Goal: Task Accomplishment & Management: Use online tool/utility

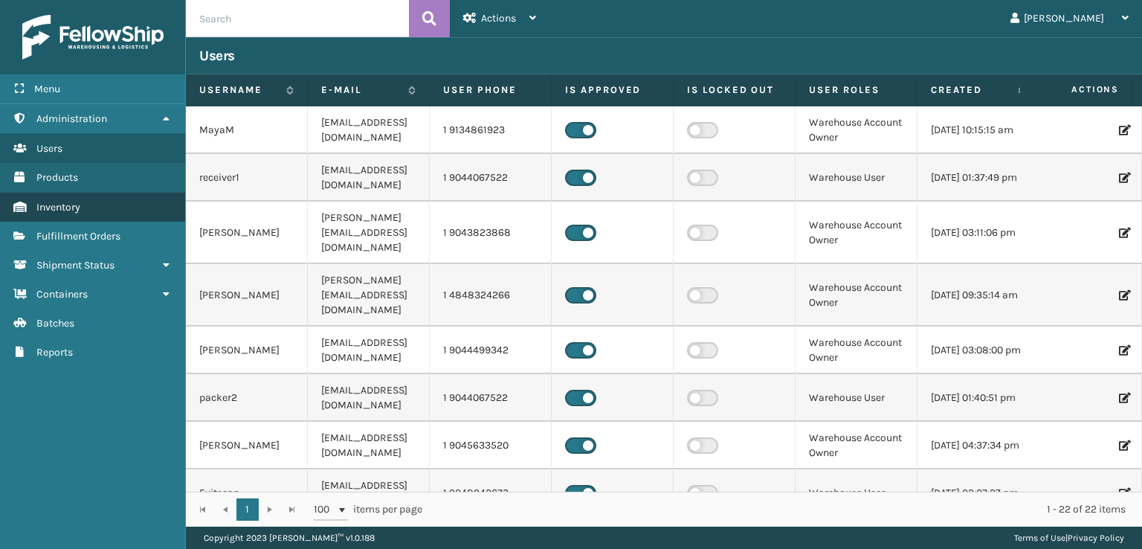
click at [74, 202] on span "Inventory" at bounding box center [58, 207] width 44 height 13
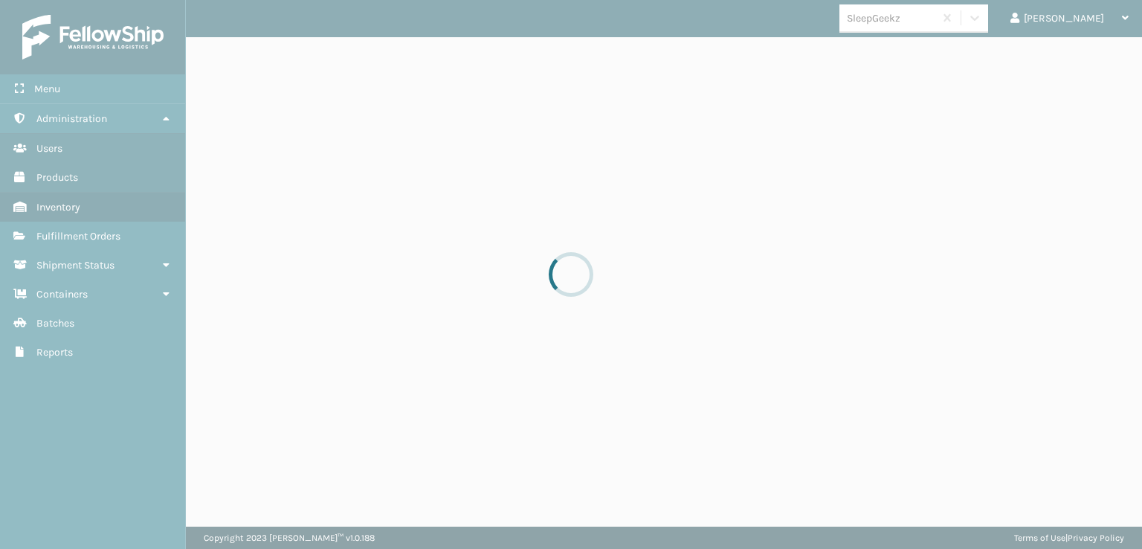
click at [88, 239] on div at bounding box center [571, 274] width 1142 height 549
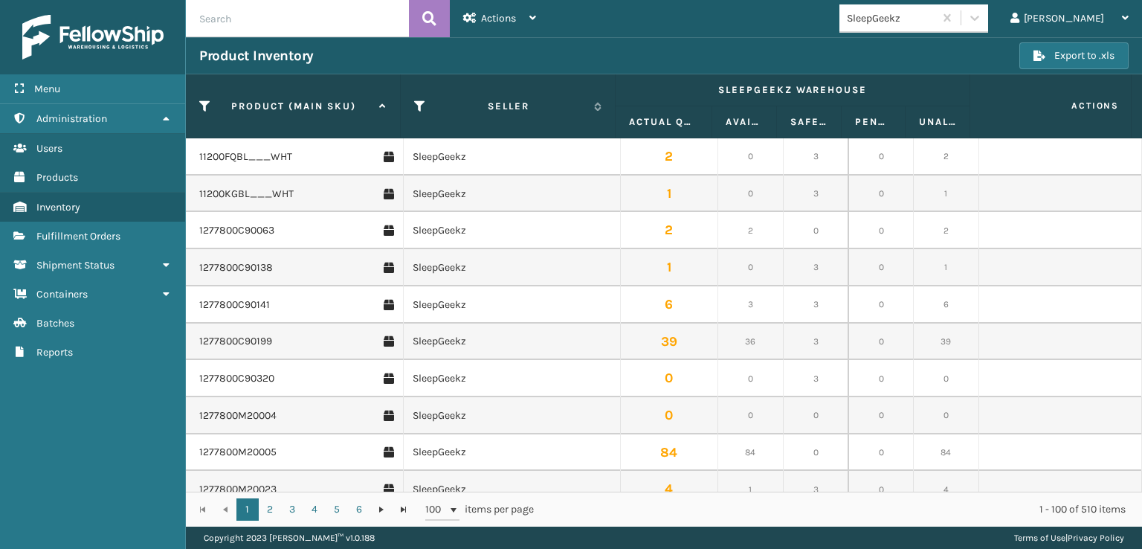
click at [88, 233] on span "Fulfillment Orders" at bounding box center [78, 236] width 84 height 13
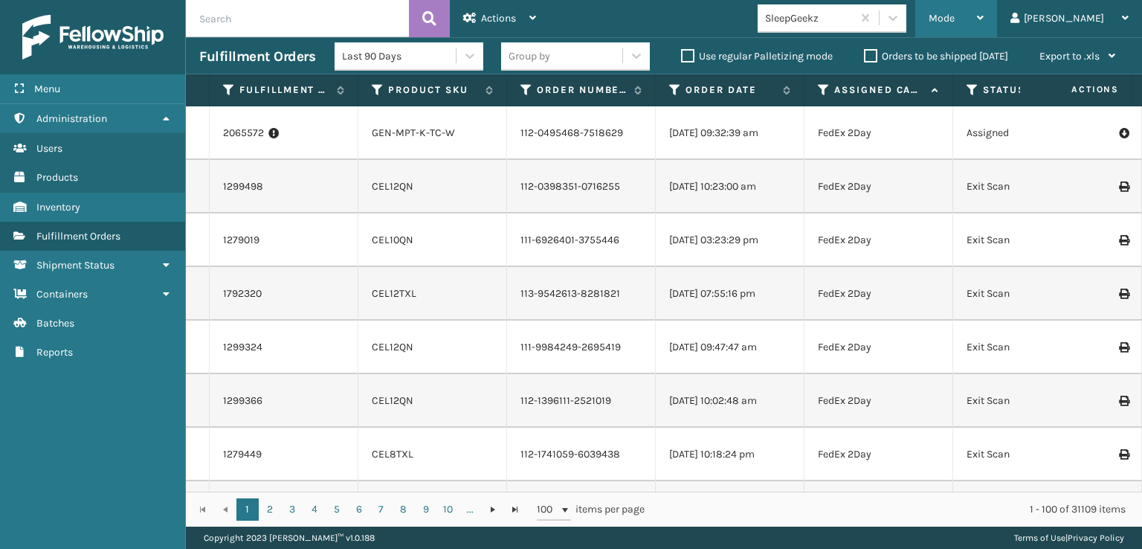
click at [954, 16] on span "Mode" at bounding box center [941, 18] width 26 height 13
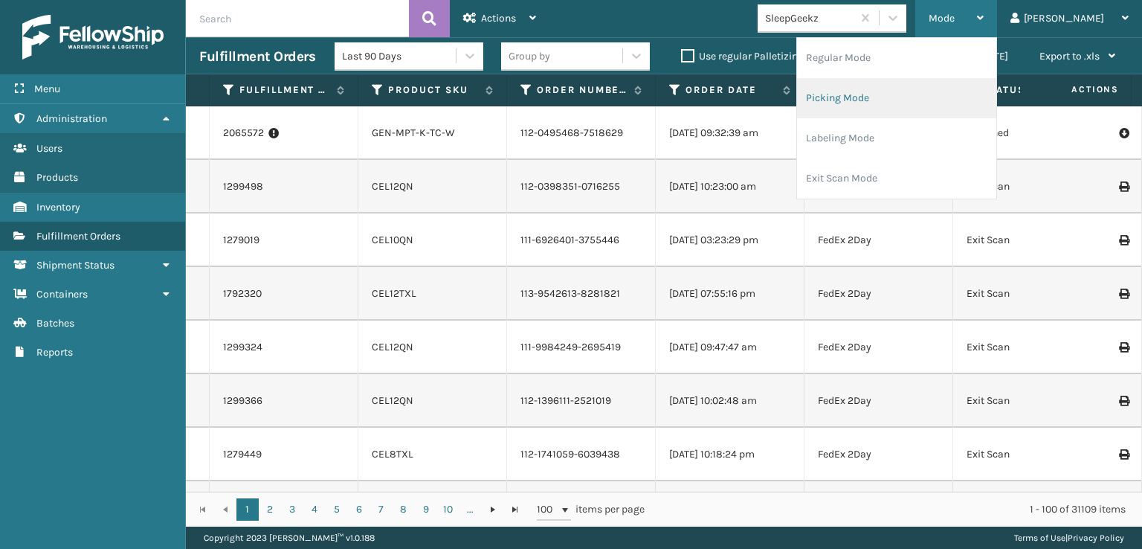
click at [911, 93] on li "Picking Mode" at bounding box center [896, 98] width 199 height 40
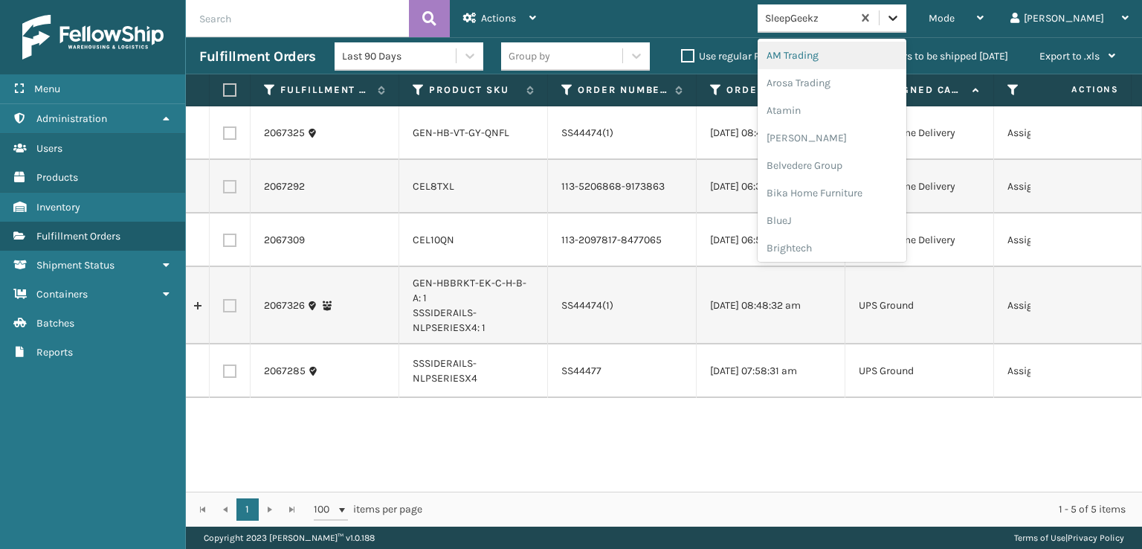
click at [906, 20] on div at bounding box center [892, 17] width 27 height 27
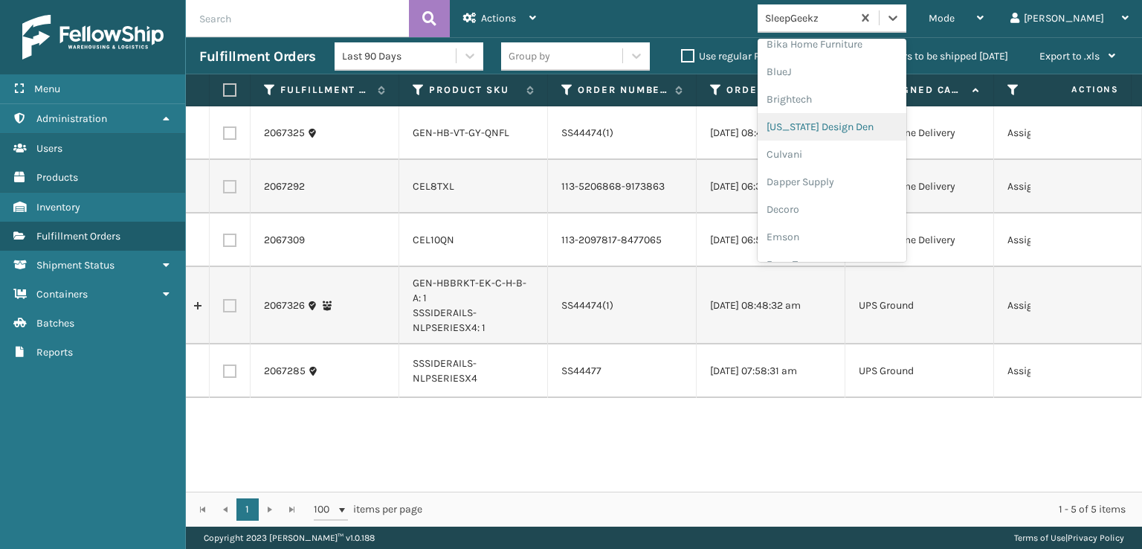
scroll to position [223, 0]
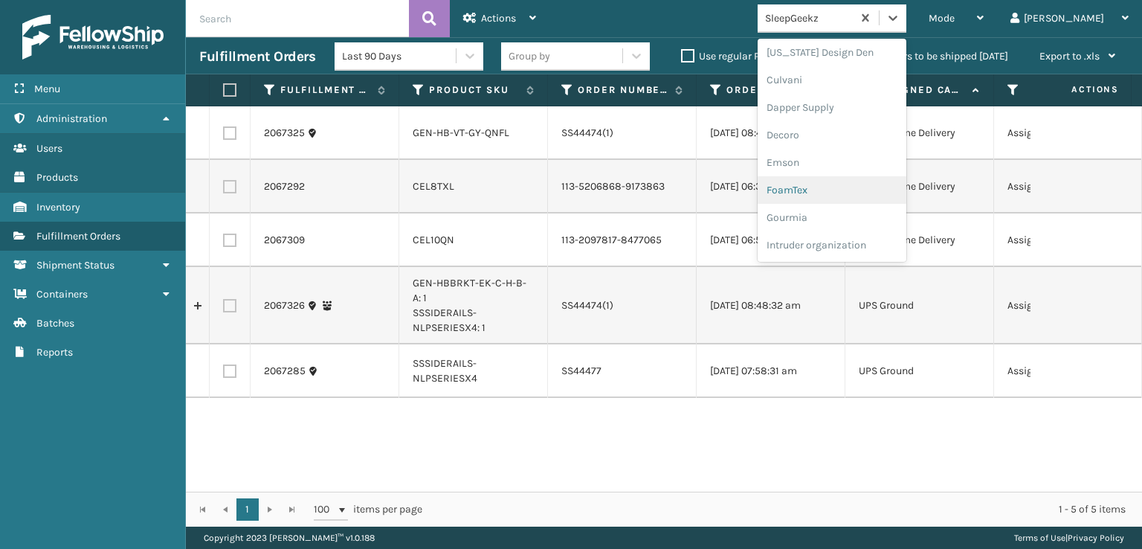
click at [844, 190] on div "FoamTex" at bounding box center [831, 190] width 149 height 28
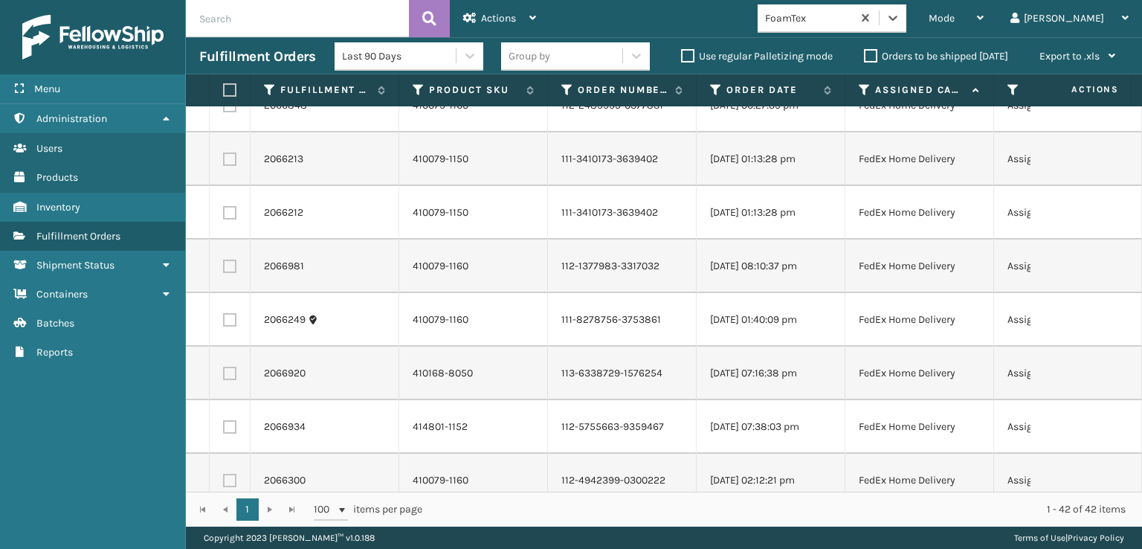
scroll to position [0, 0]
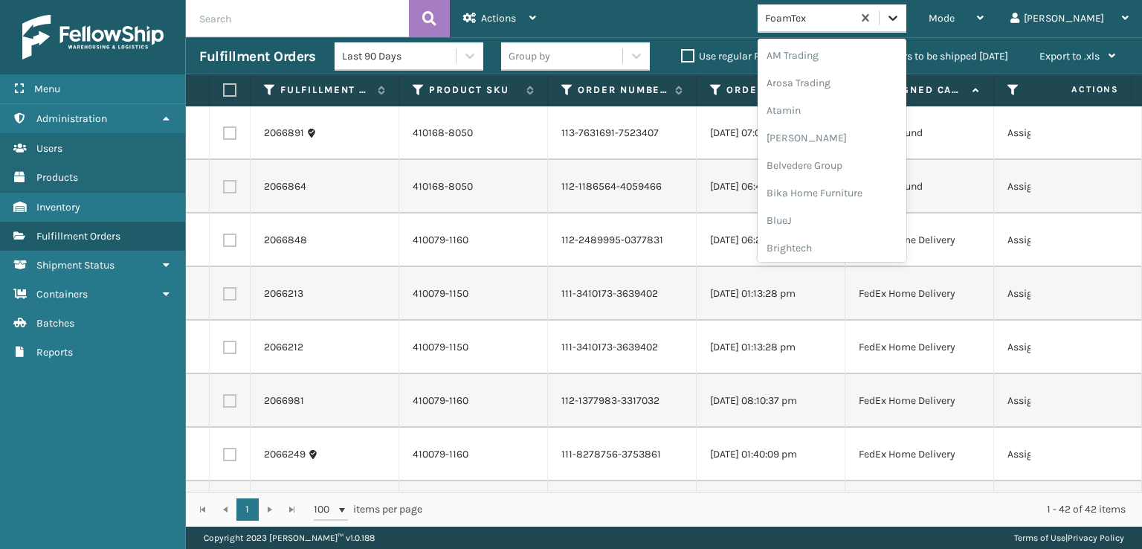
click at [900, 20] on icon at bounding box center [892, 17] width 15 height 15
click at [867, 166] on div "[PERSON_NAME] Brands" at bounding box center [831, 172] width 149 height 28
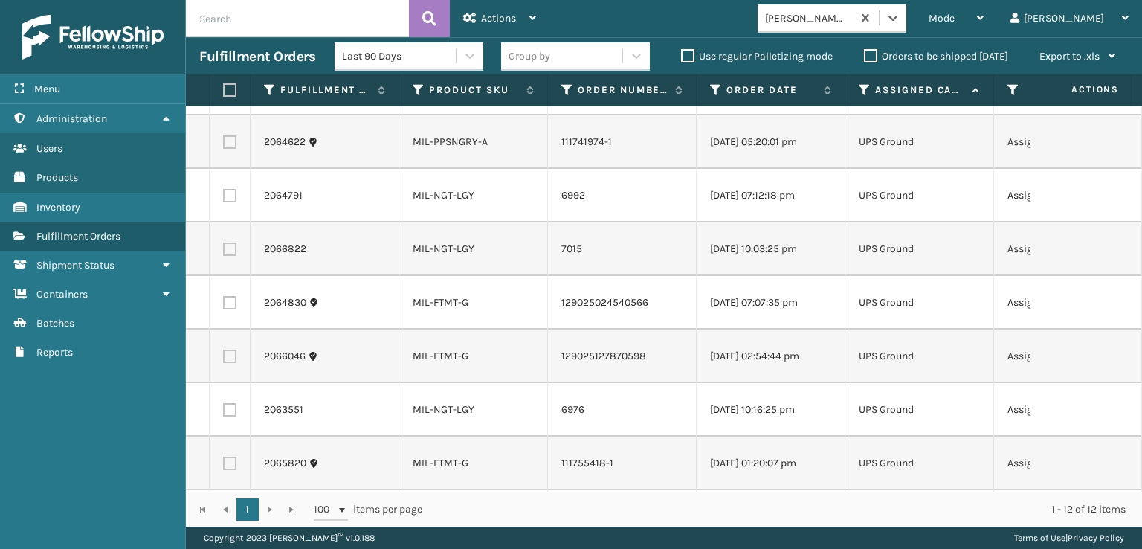
scroll to position [0, 0]
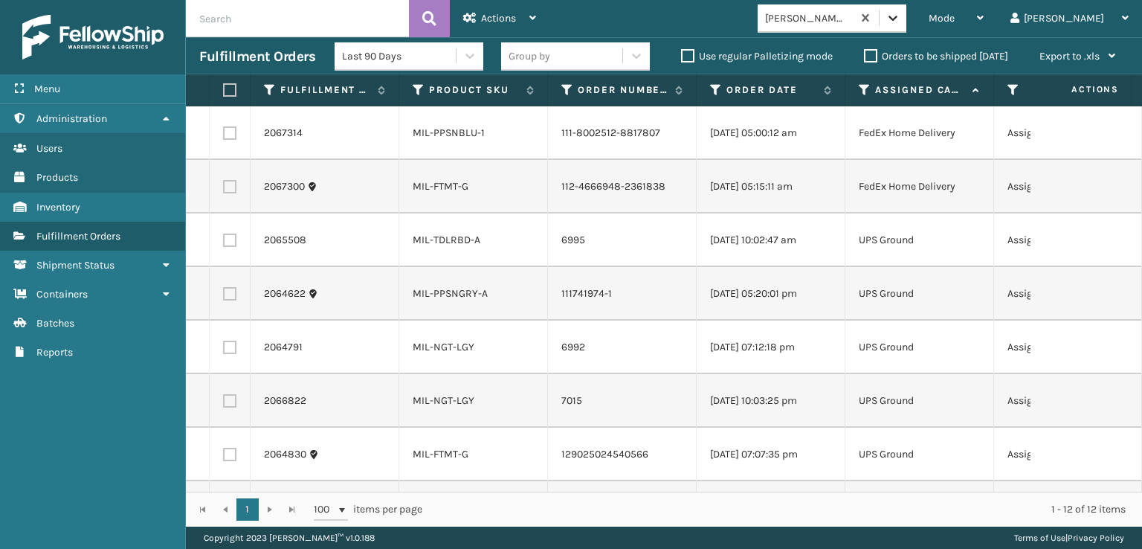
click at [906, 25] on div at bounding box center [892, 17] width 27 height 27
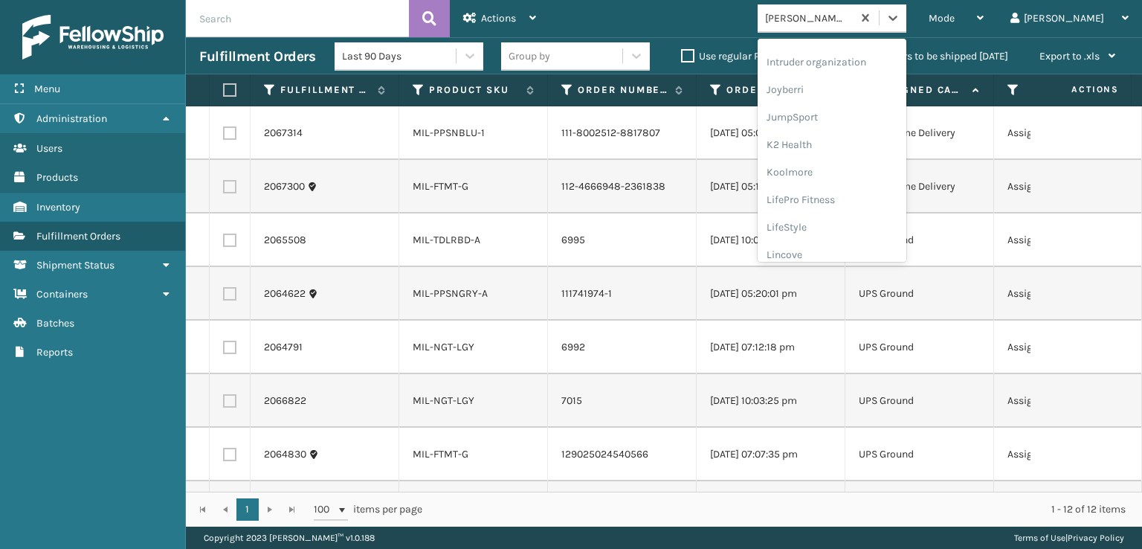
scroll to position [321, 0]
click at [856, 93] on div "FoamTex" at bounding box center [831, 92] width 149 height 28
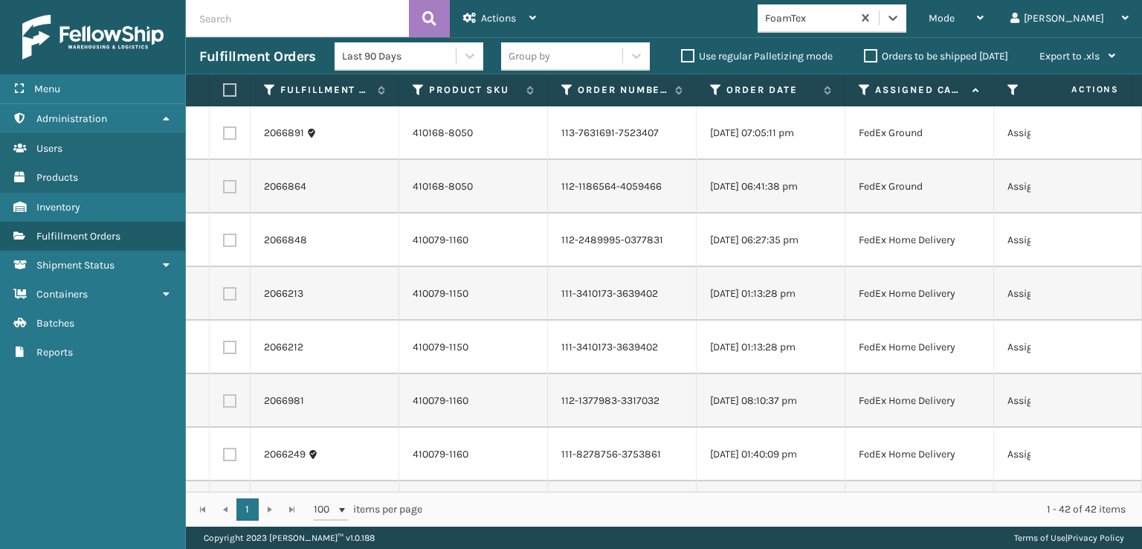
click at [231, 87] on label at bounding box center [227, 89] width 9 height 13
click at [224, 87] on input "checkbox" at bounding box center [223, 90] width 1 height 10
checkbox input "true"
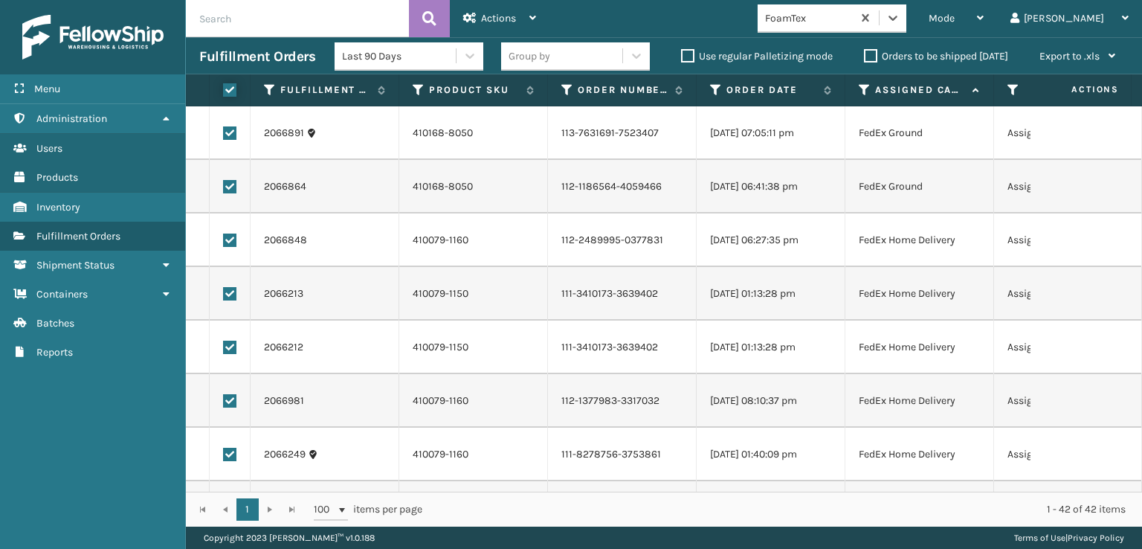
checkbox input "true"
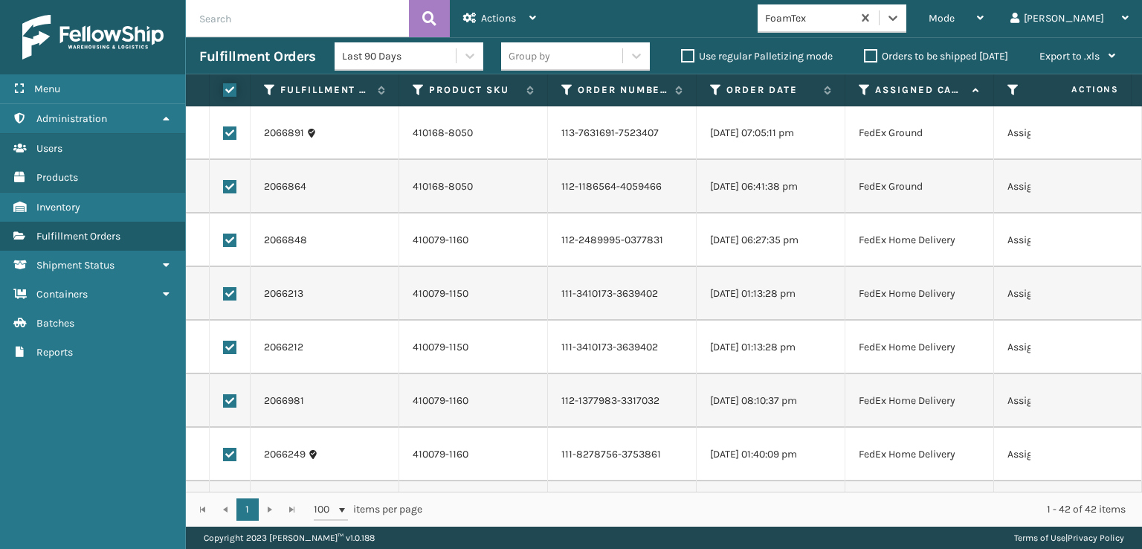
checkbox input "true"
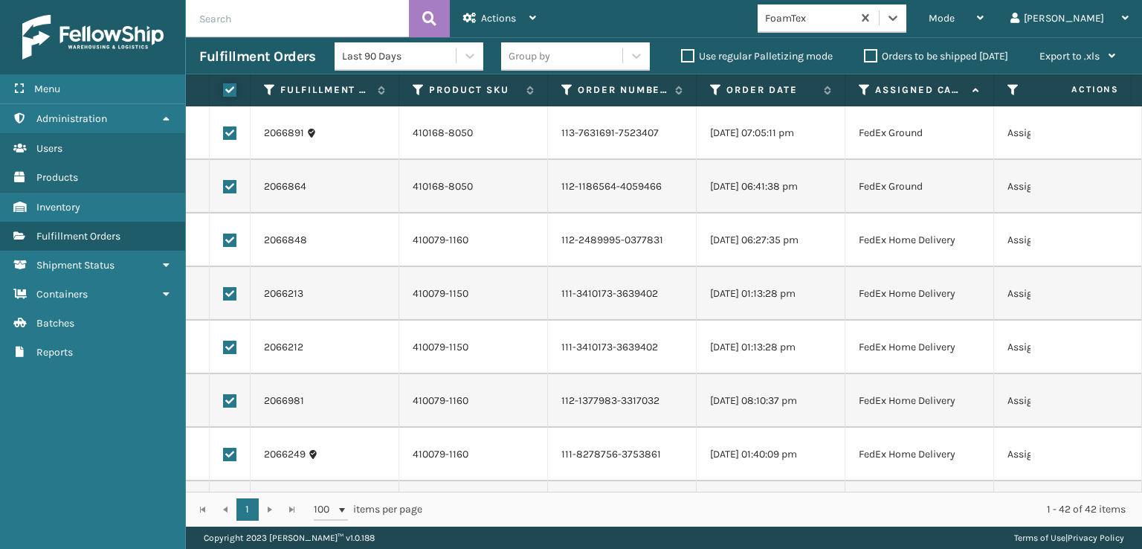
checkbox input "true"
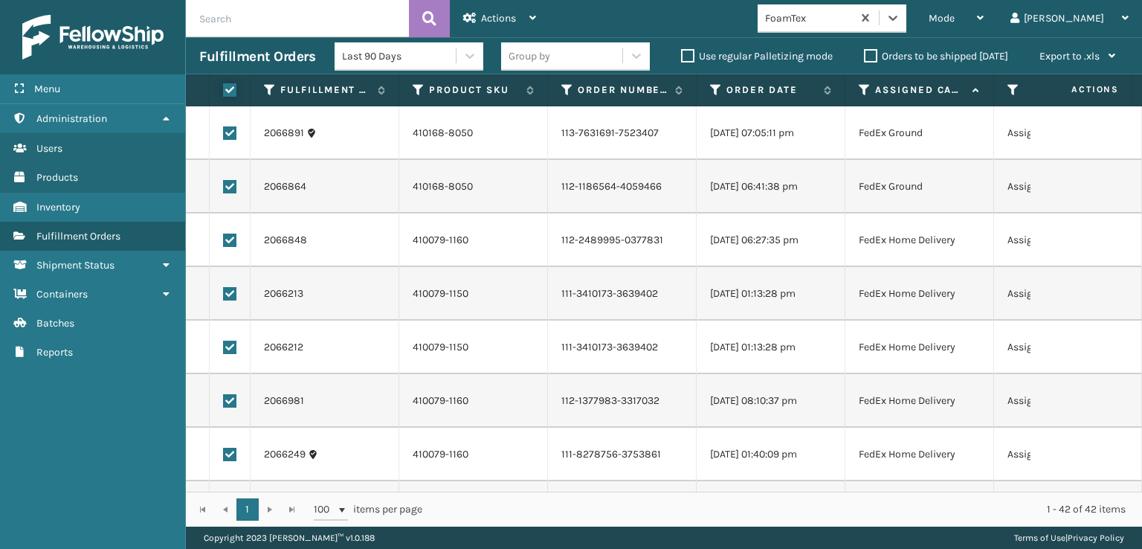
checkbox input "true"
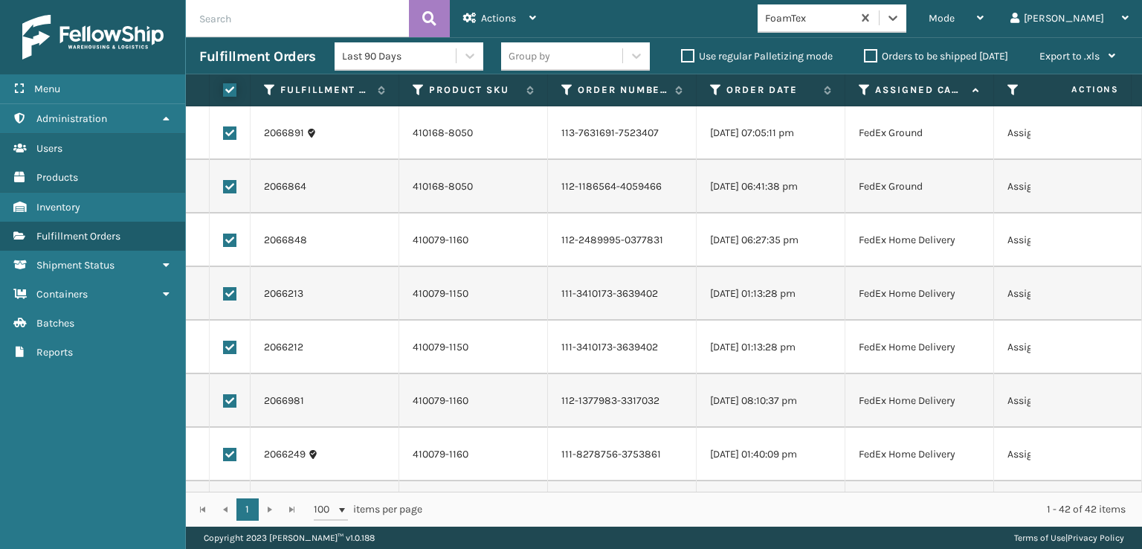
checkbox input "true"
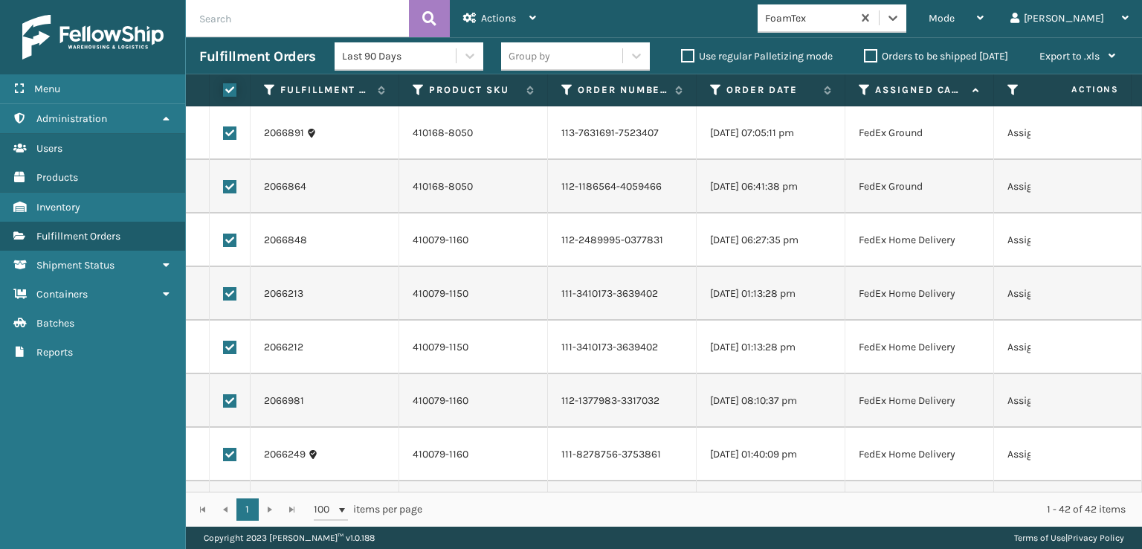
checkbox input "true"
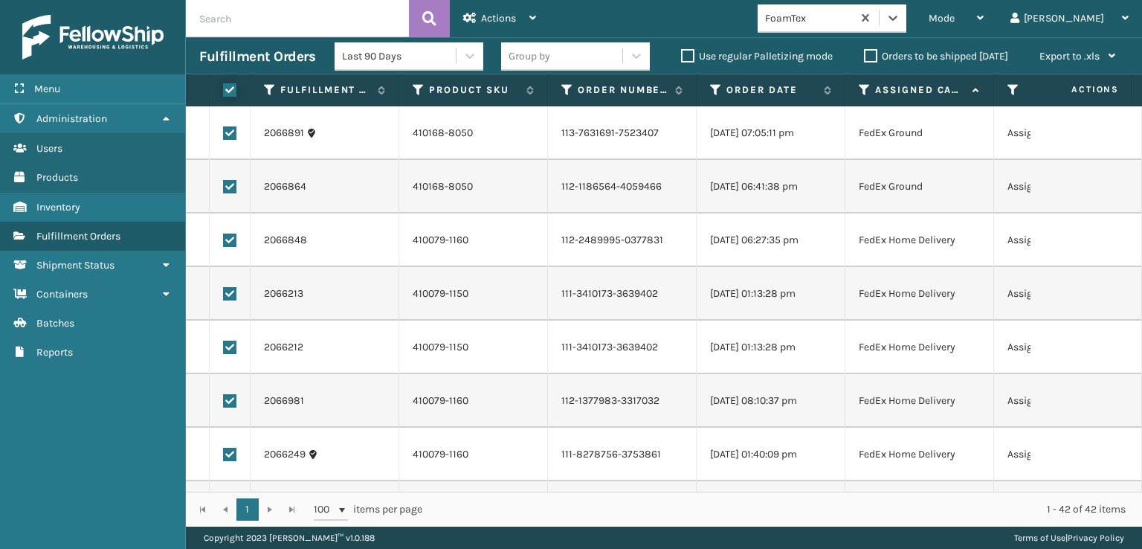
checkbox input "true"
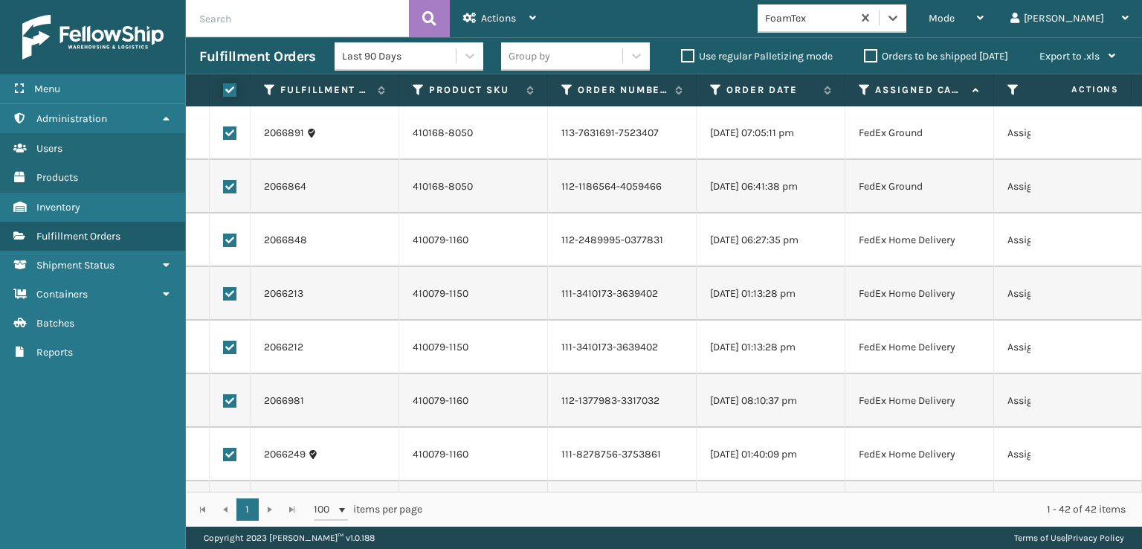
checkbox input "true"
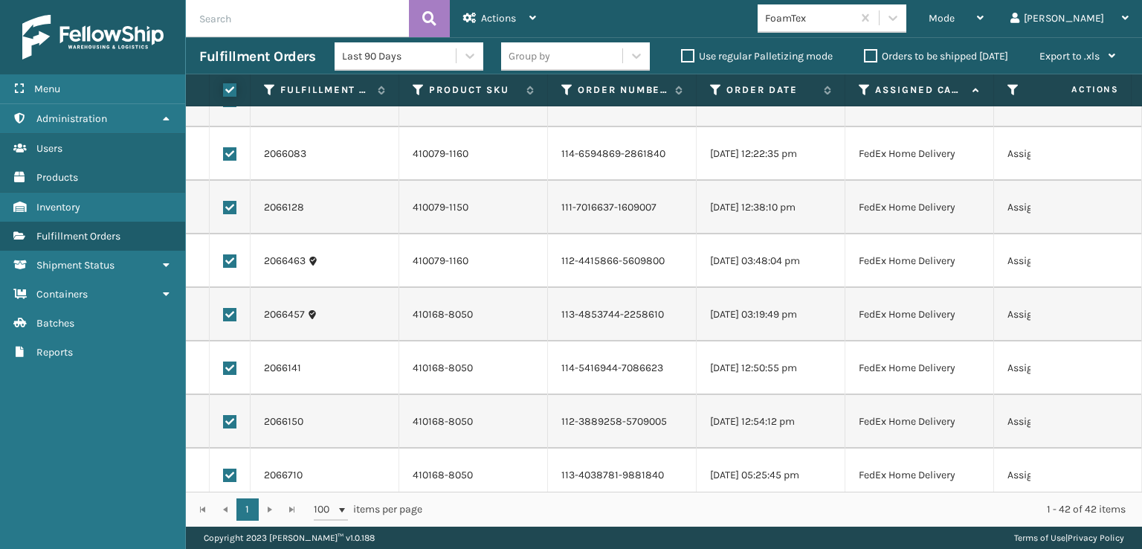
scroll to position [1873, 0]
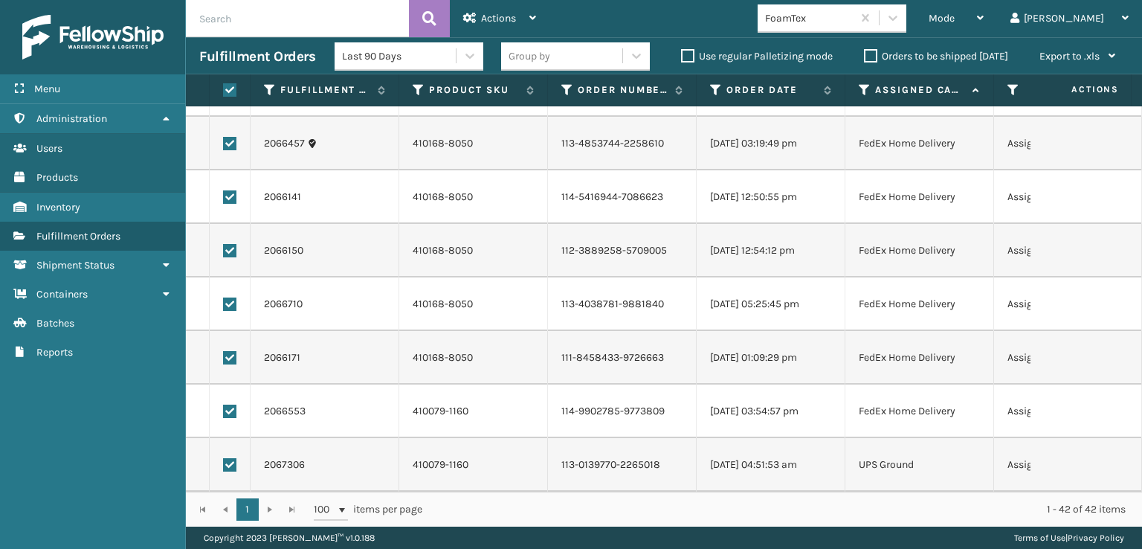
click at [233, 458] on label at bounding box center [229, 464] width 13 height 13
click at [224, 458] on input "checkbox" at bounding box center [223, 463] width 1 height 10
checkbox input "false"
click at [493, 15] on span "Actions" at bounding box center [498, 18] width 35 height 13
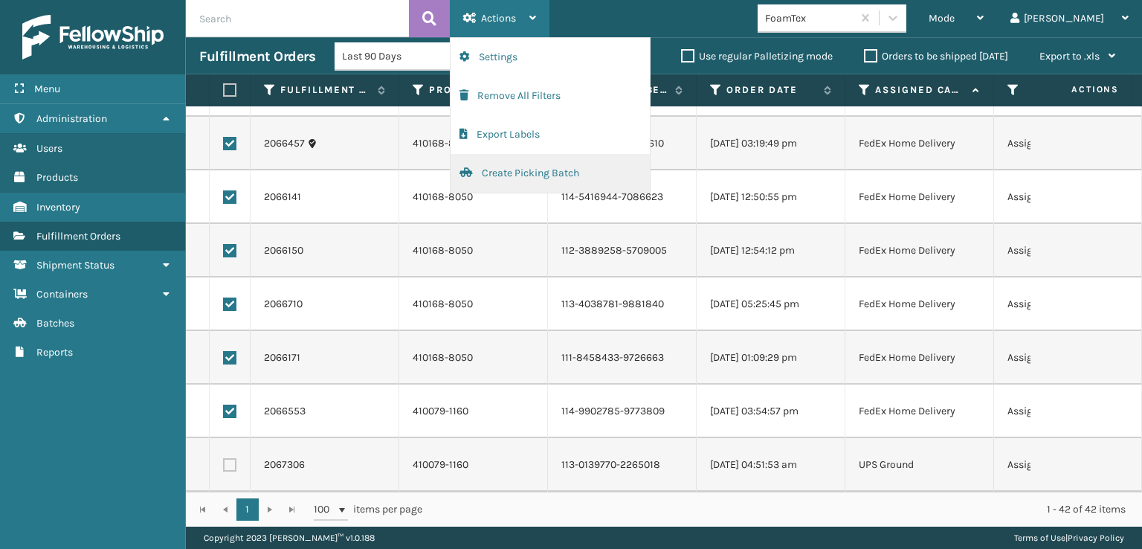
click at [502, 172] on button "Create Picking Batch" at bounding box center [549, 173] width 199 height 39
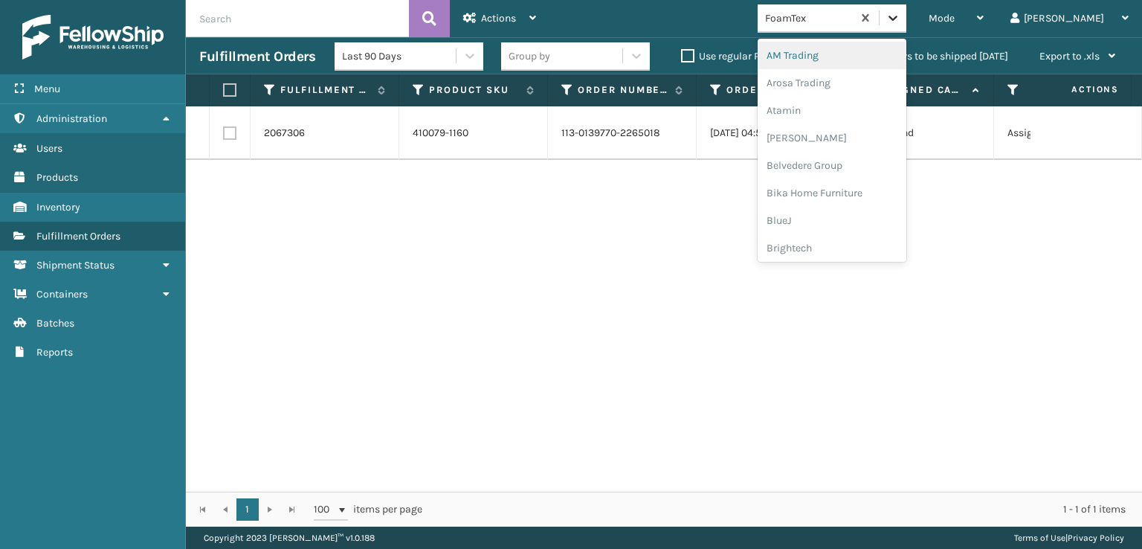
click at [900, 22] on icon at bounding box center [892, 17] width 15 height 15
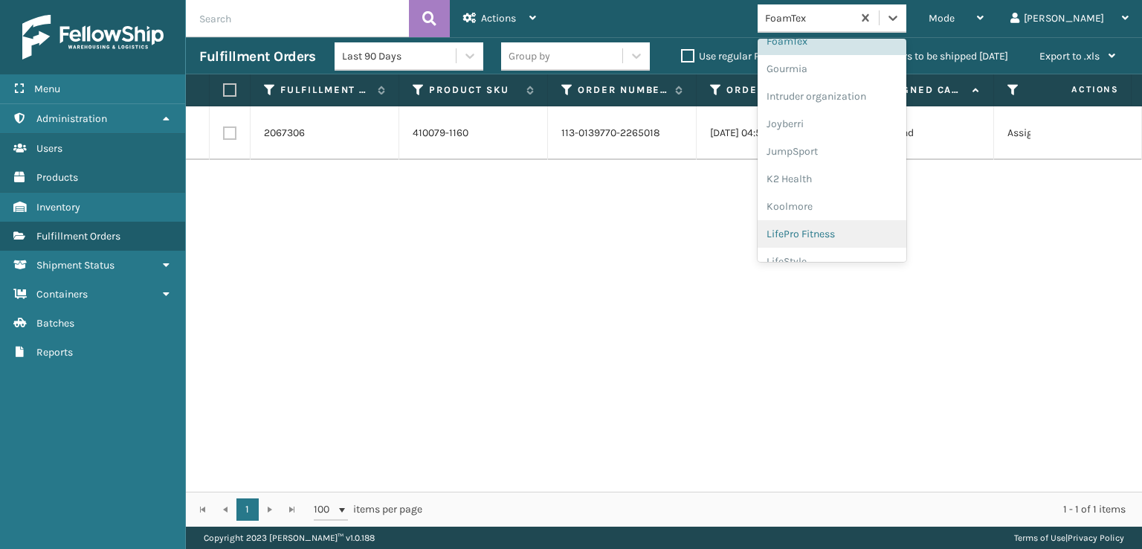
scroll to position [470, 0]
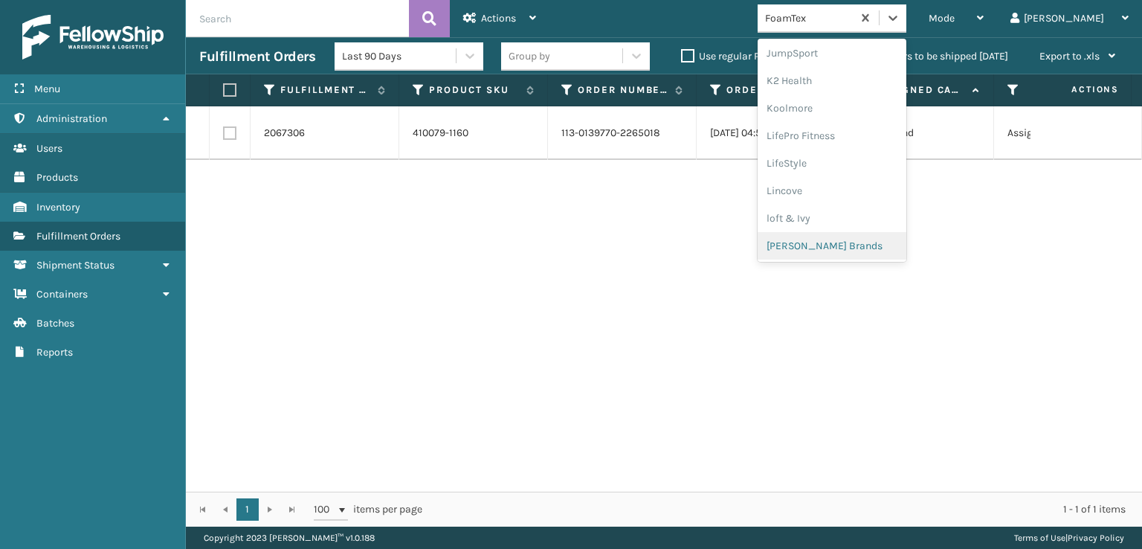
click at [851, 246] on div "[PERSON_NAME] Brands" at bounding box center [831, 246] width 149 height 28
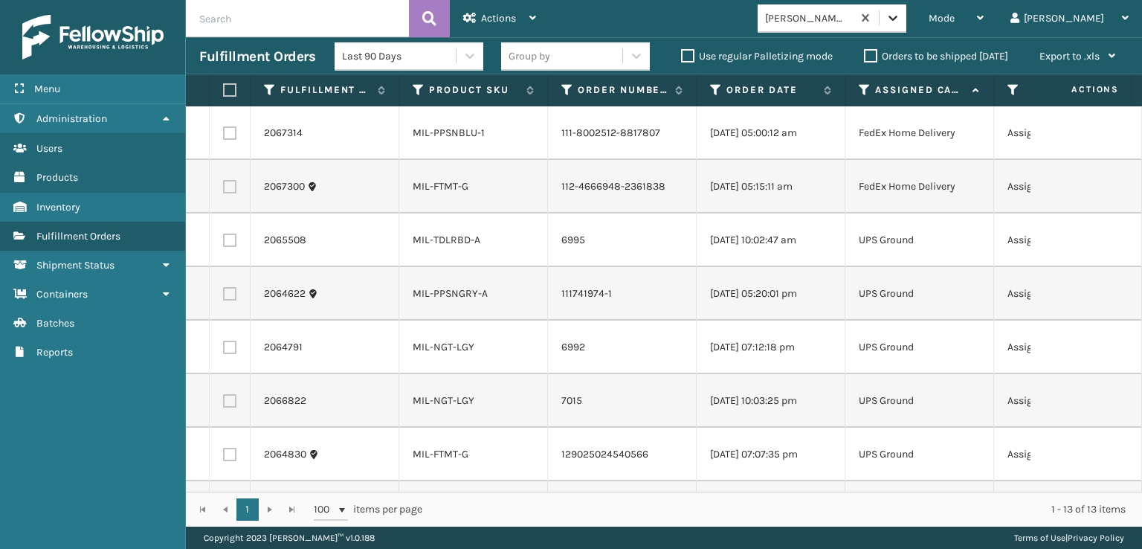
click at [900, 17] on icon at bounding box center [892, 17] width 15 height 15
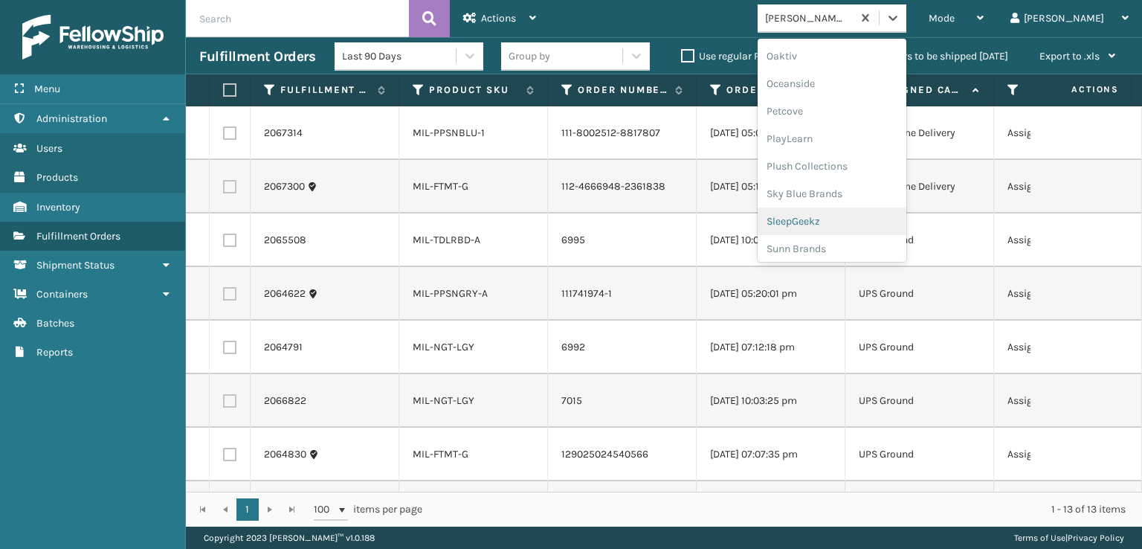
scroll to position [718, 0]
click at [845, 158] on div "Plush Collections" at bounding box center [831, 163] width 149 height 28
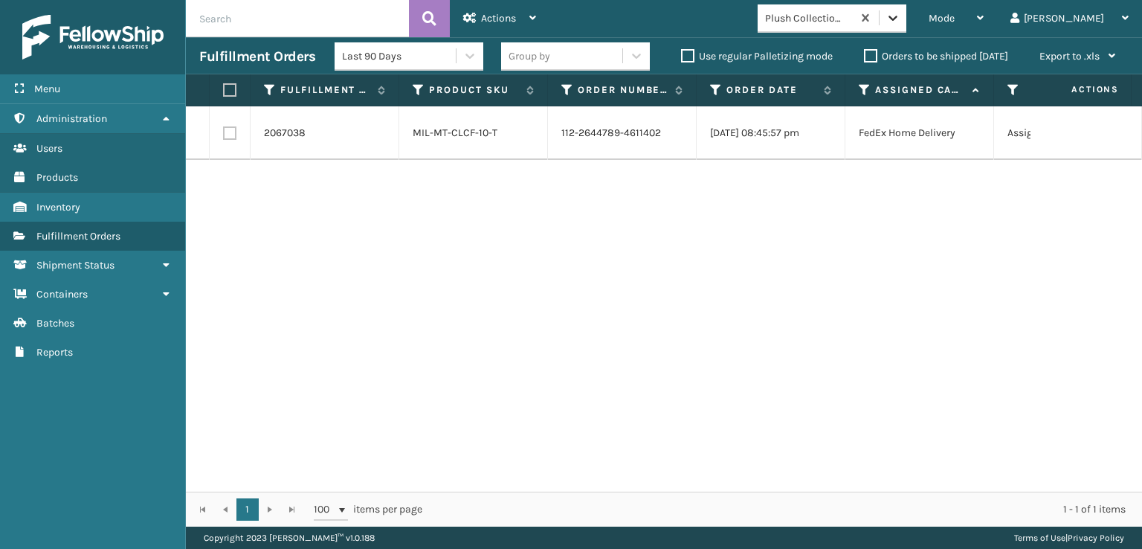
click at [906, 22] on div at bounding box center [892, 17] width 27 height 27
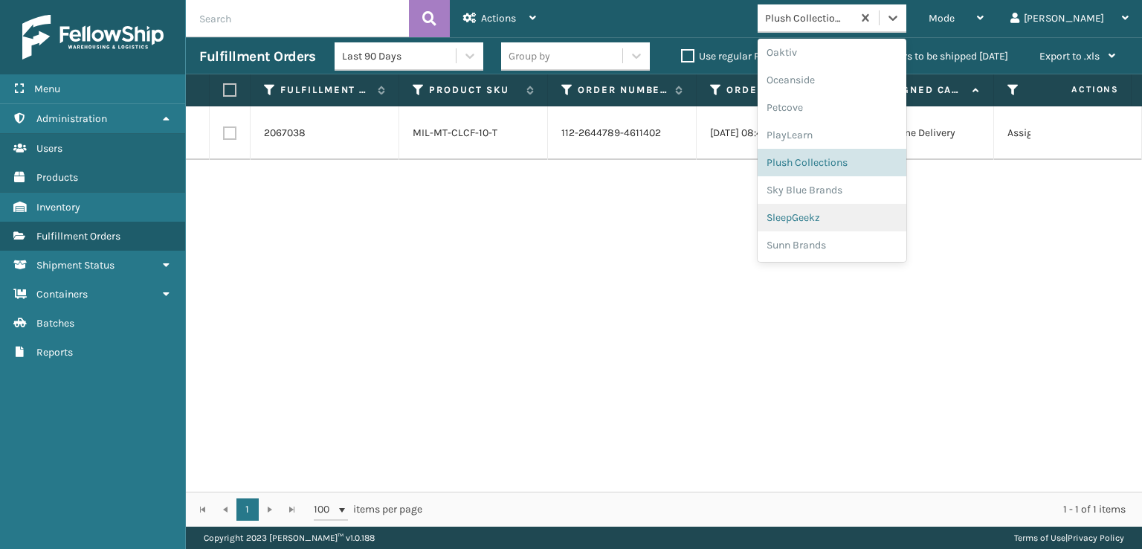
click at [850, 213] on div "SleepGeekz" at bounding box center [831, 218] width 149 height 28
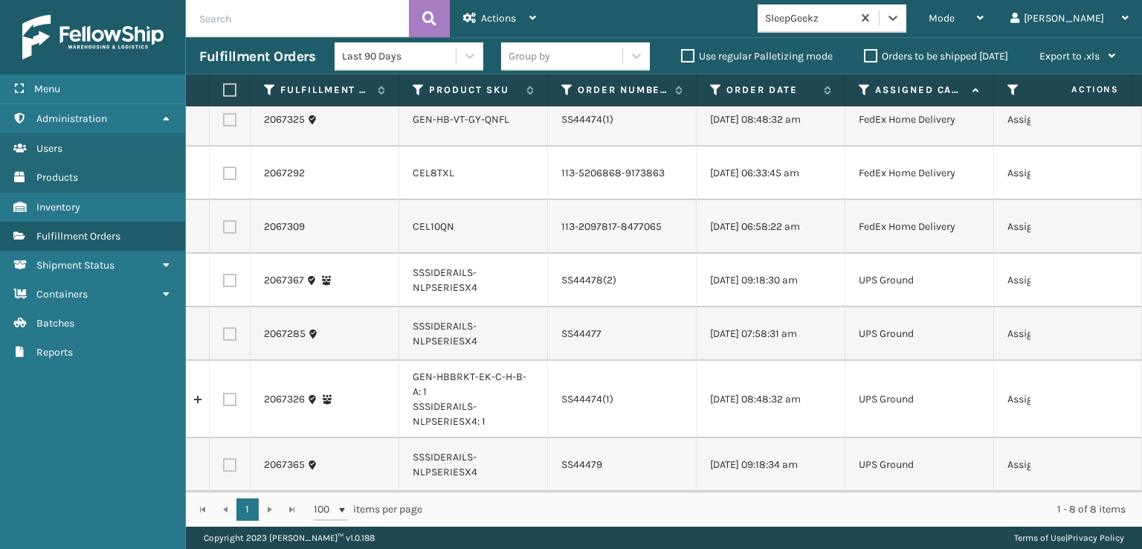
scroll to position [113, 0]
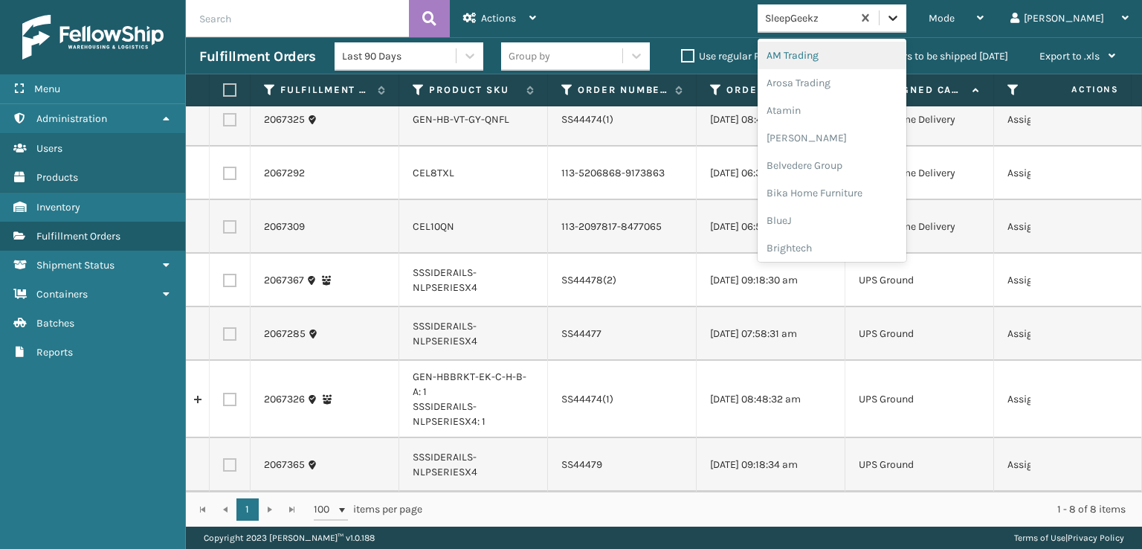
click at [900, 11] on icon at bounding box center [892, 17] width 15 height 15
click at [861, 144] on div "[PERSON_NAME] Brands" at bounding box center [831, 146] width 149 height 28
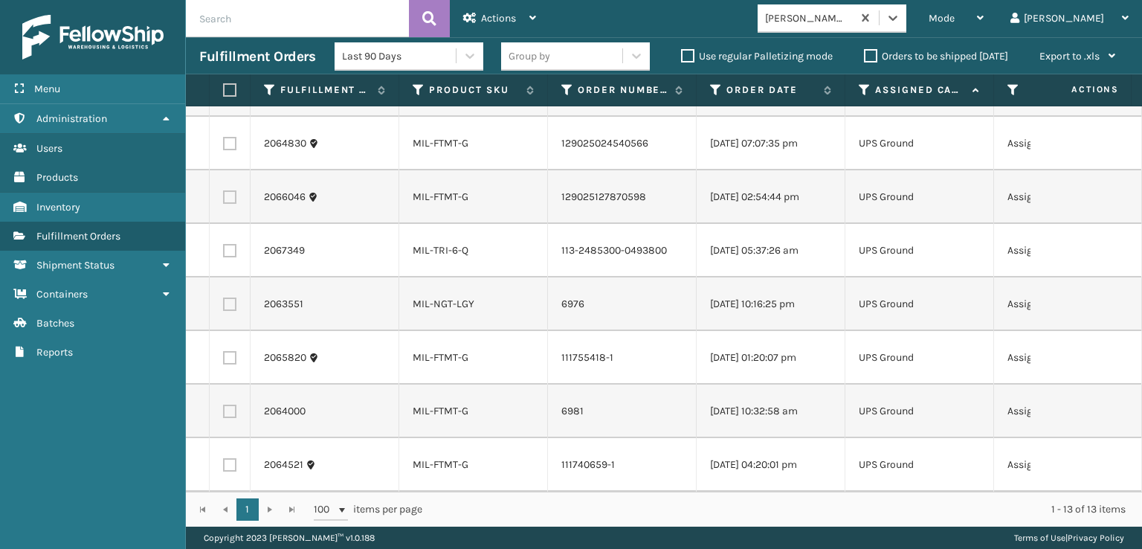
scroll to position [0, 0]
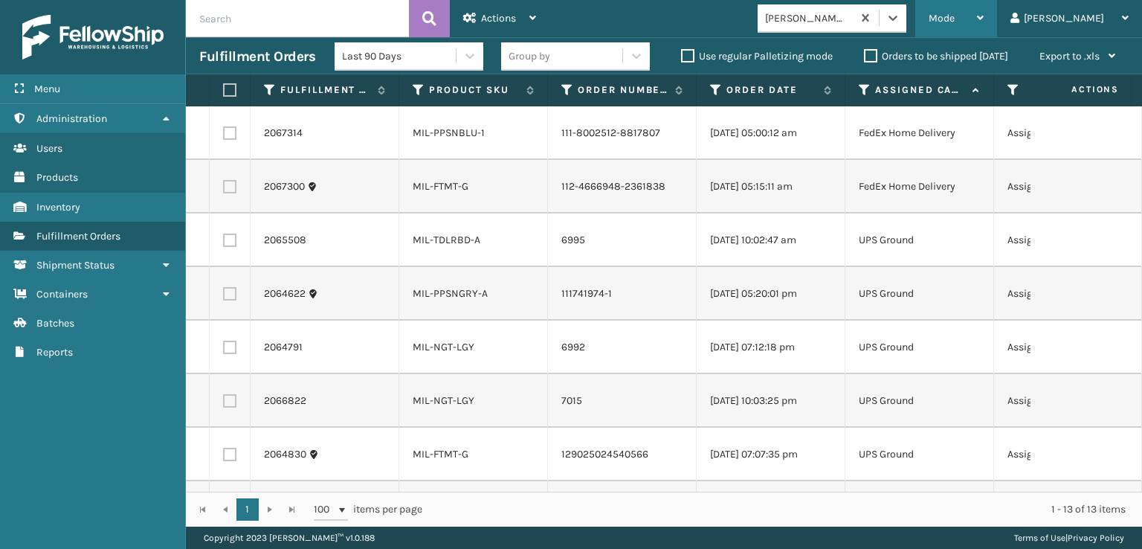
click at [954, 19] on span "Mode" at bounding box center [941, 18] width 26 height 13
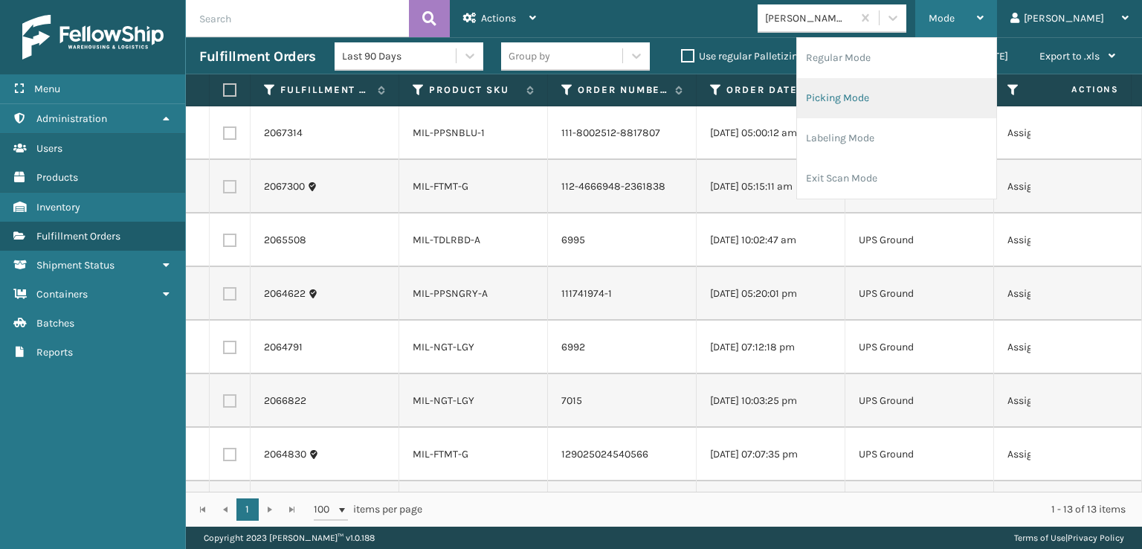
click at [908, 94] on li "Picking Mode" at bounding box center [896, 98] width 199 height 40
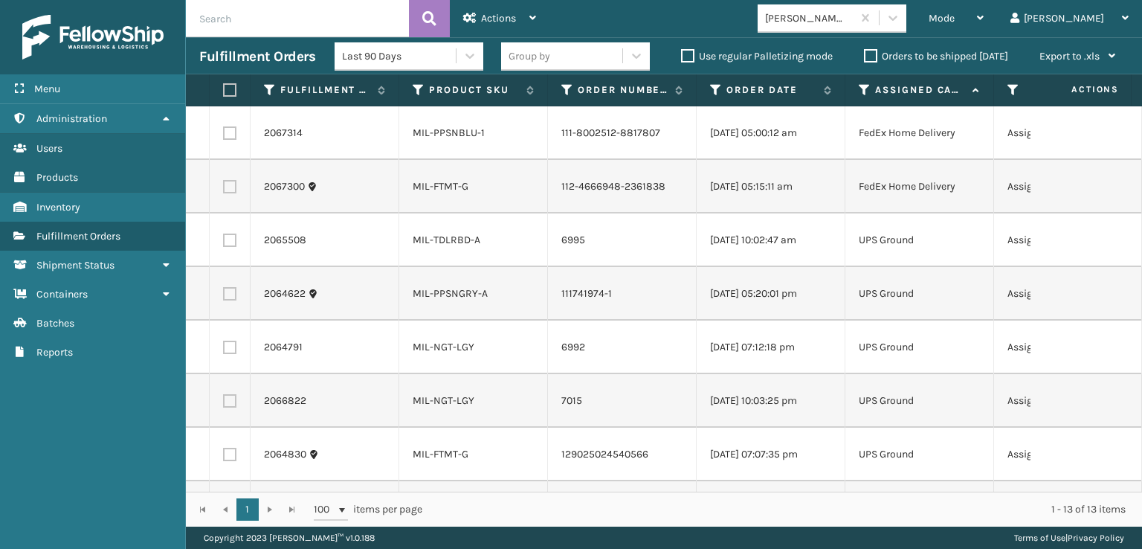
click at [227, 91] on label at bounding box center [227, 89] width 9 height 13
click at [224, 91] on input "checkbox" at bounding box center [223, 90] width 1 height 10
checkbox input "true"
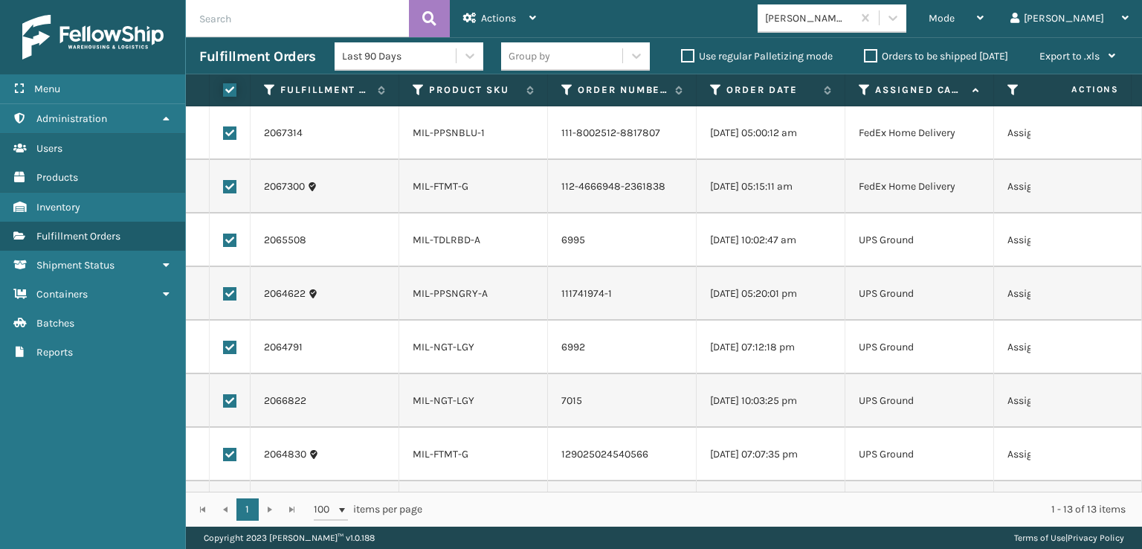
checkbox input "true"
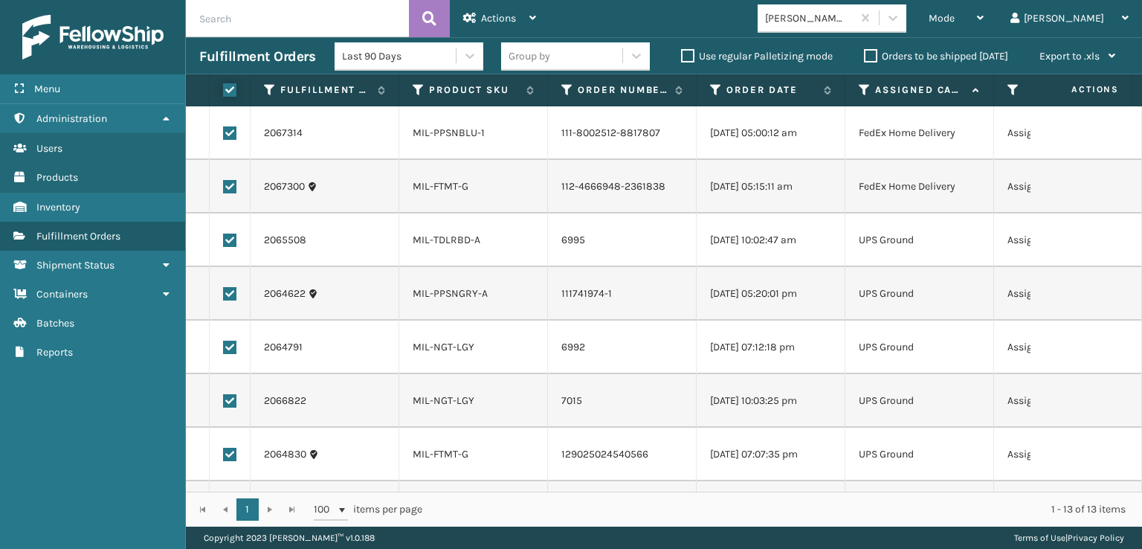
checkbox input "true"
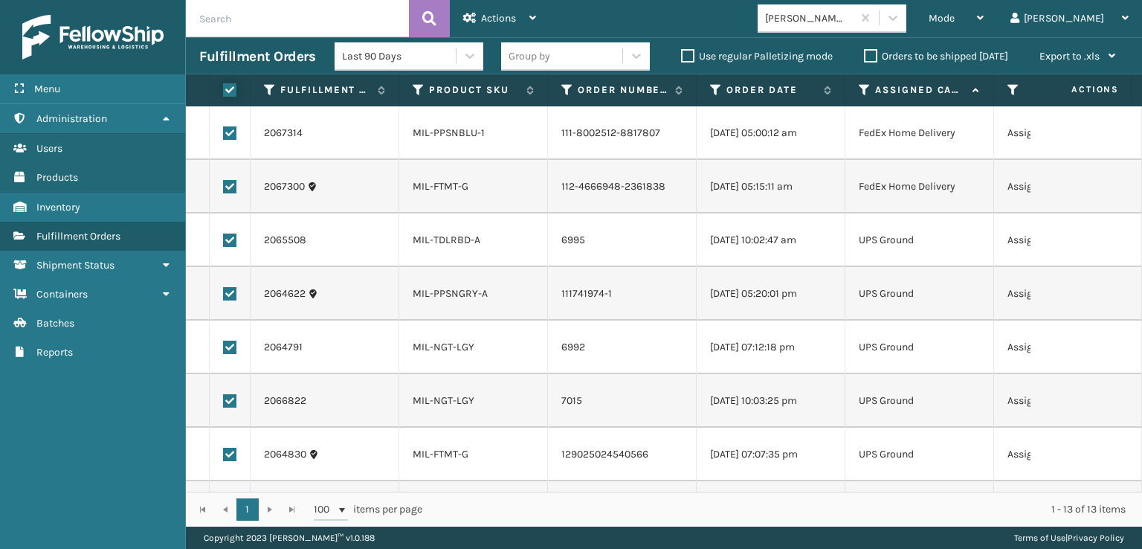
checkbox input "true"
click at [230, 186] on label at bounding box center [229, 186] width 13 height 13
click at [224, 186] on input "checkbox" at bounding box center [223, 185] width 1 height 10
checkbox input "false"
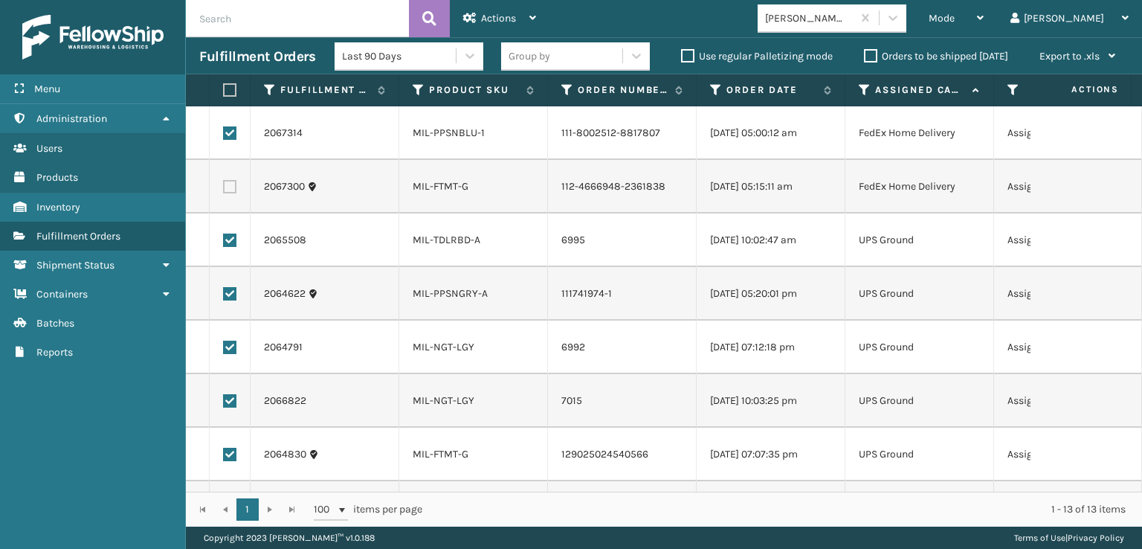
click at [229, 129] on label at bounding box center [229, 132] width 13 height 13
click at [224, 129] on input "checkbox" at bounding box center [223, 131] width 1 height 10
checkbox input "false"
click at [494, 12] on span "Actions" at bounding box center [498, 18] width 35 height 13
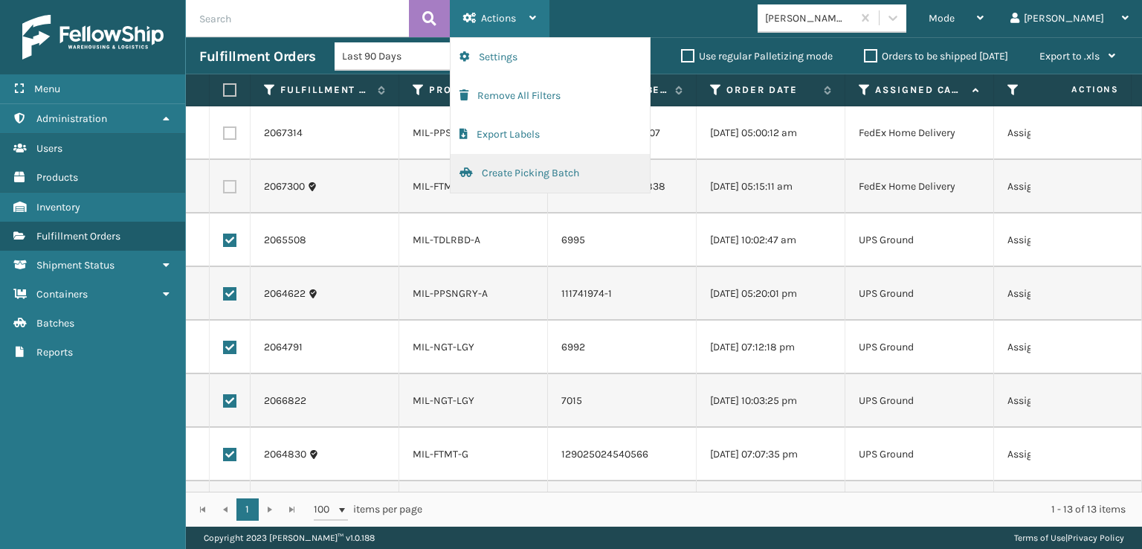
click at [501, 169] on button "Create Picking Batch" at bounding box center [549, 173] width 199 height 39
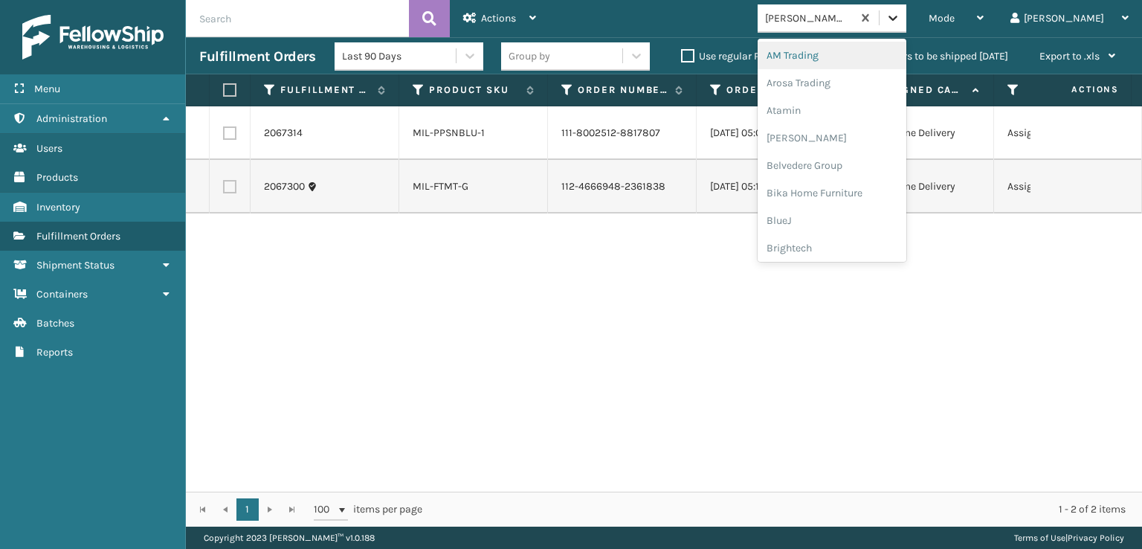
click at [900, 24] on icon at bounding box center [892, 17] width 15 height 15
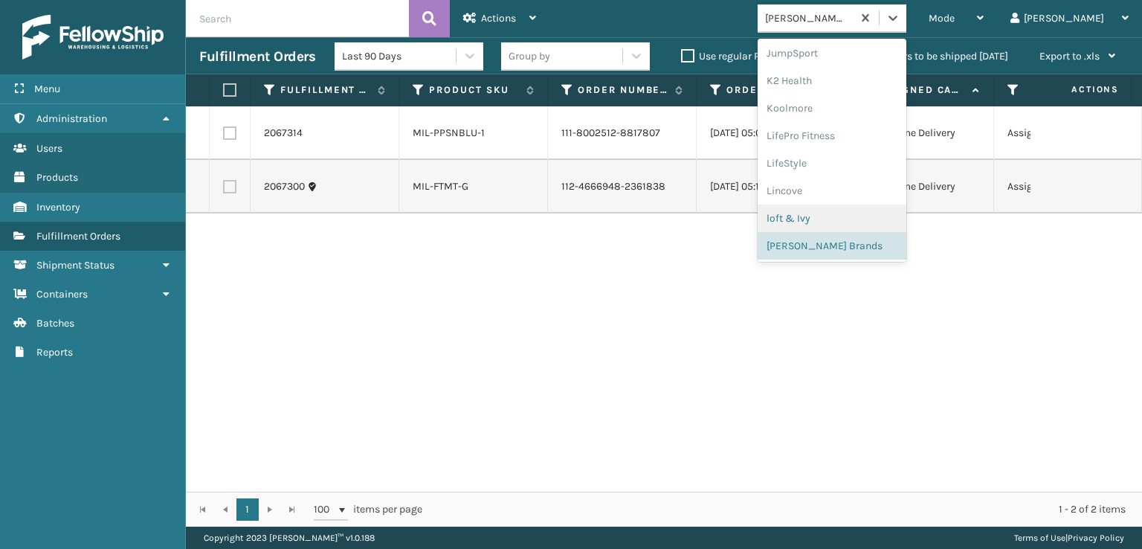
scroll to position [693, 0]
click at [858, 242] on div "SleepGeekz" at bounding box center [831, 243] width 149 height 28
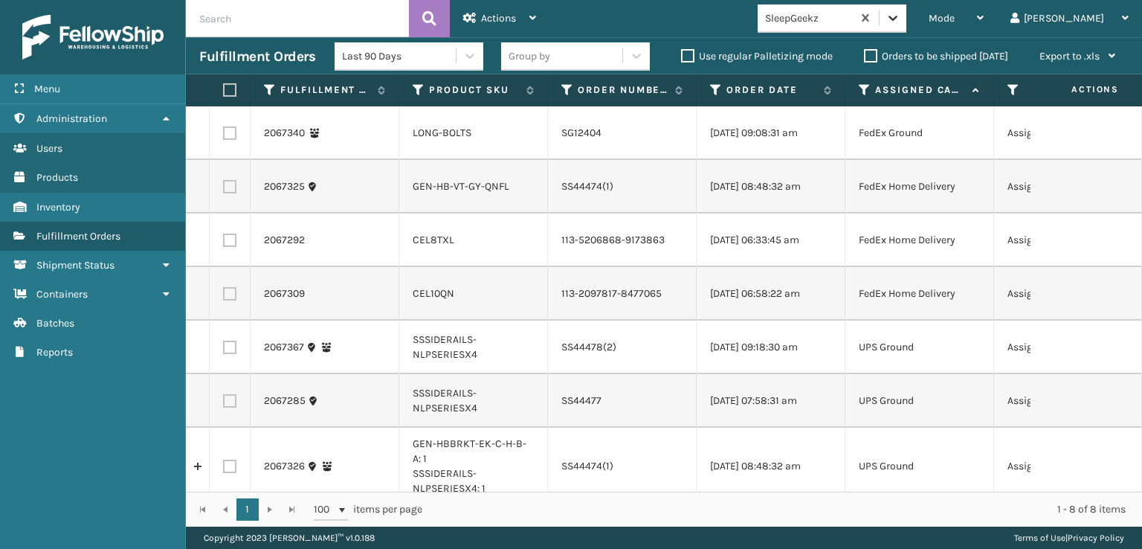
click at [900, 13] on icon at bounding box center [892, 17] width 15 height 15
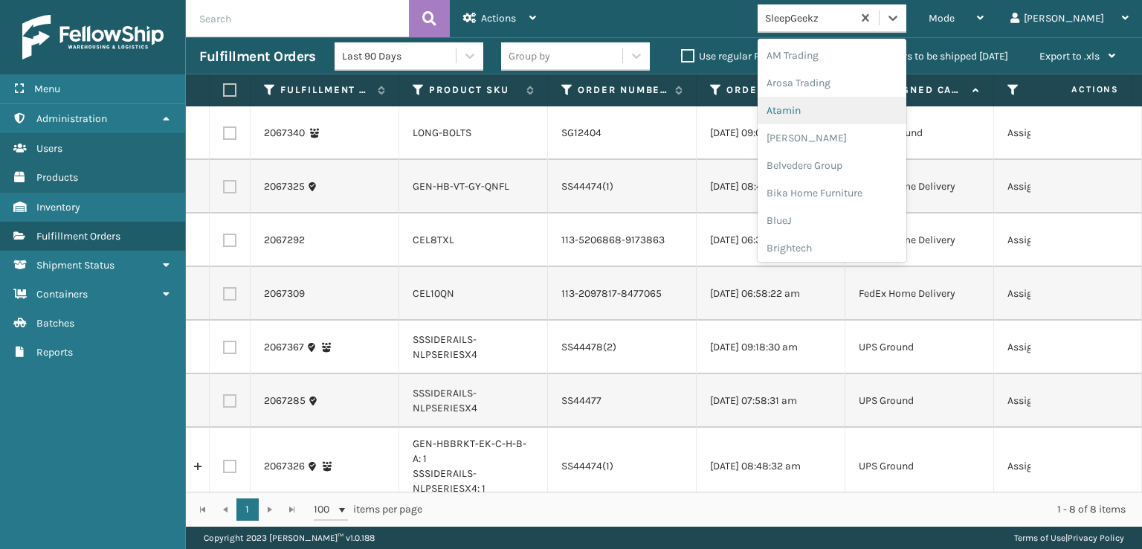
scroll to position [297, 0]
click at [854, 114] on div "FoamTex" at bounding box center [831, 116] width 149 height 28
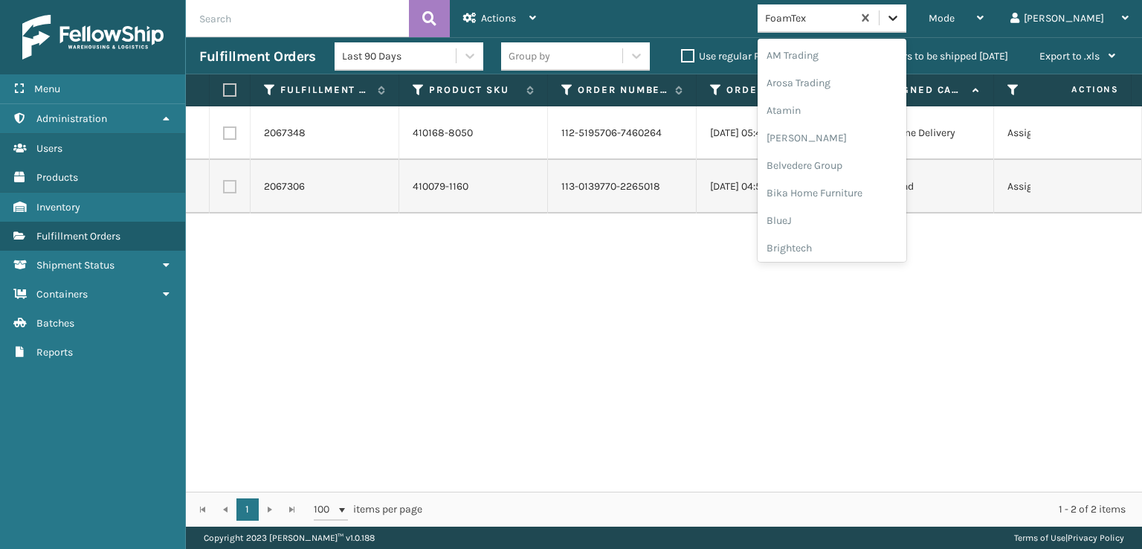
click at [900, 21] on icon at bounding box center [892, 17] width 15 height 15
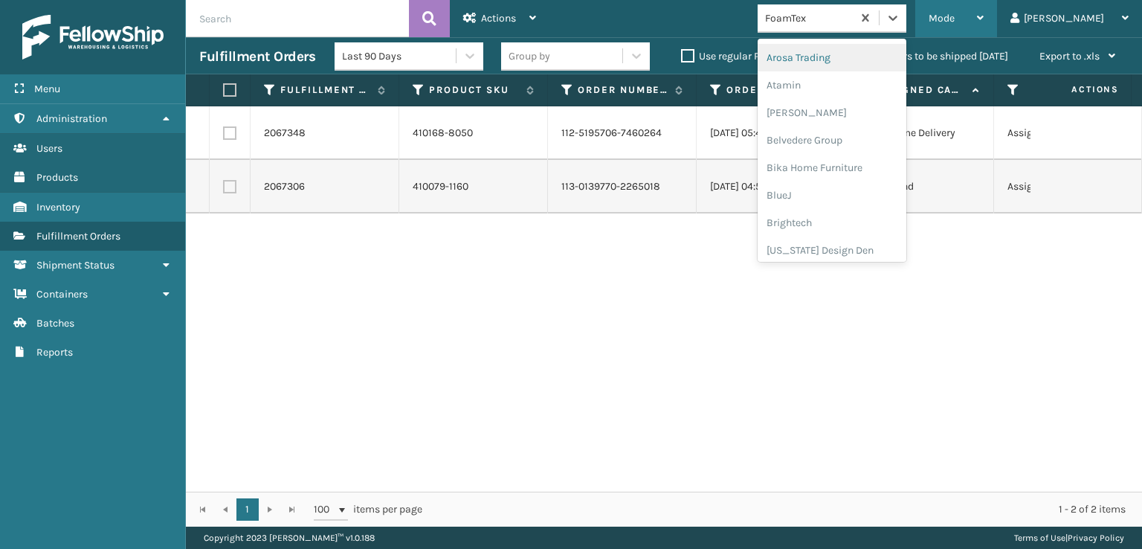
click at [954, 17] on span "Mode" at bounding box center [941, 18] width 26 height 13
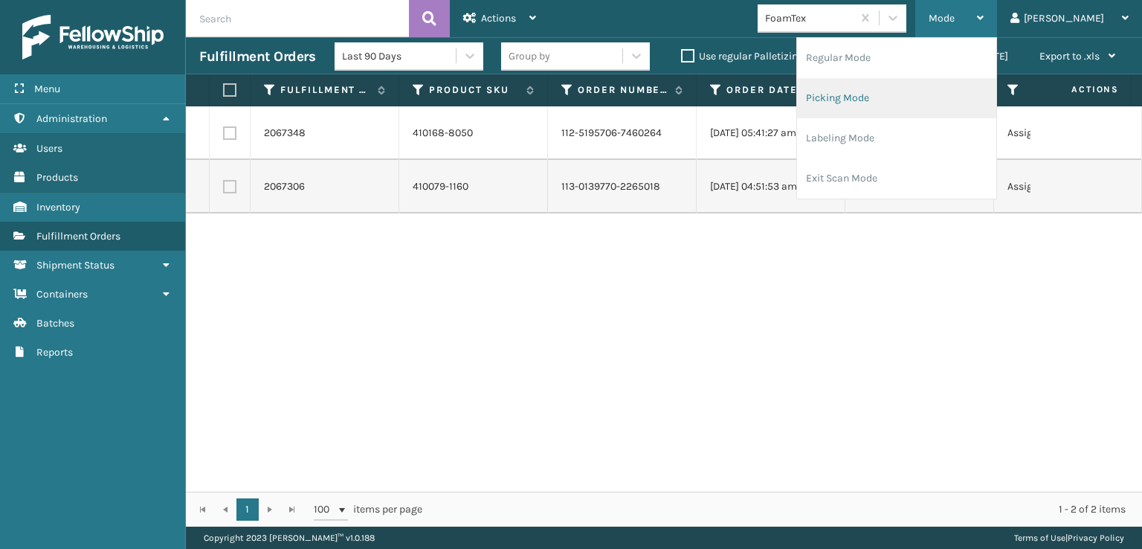
click at [882, 97] on li "Picking Mode" at bounding box center [896, 98] width 199 height 40
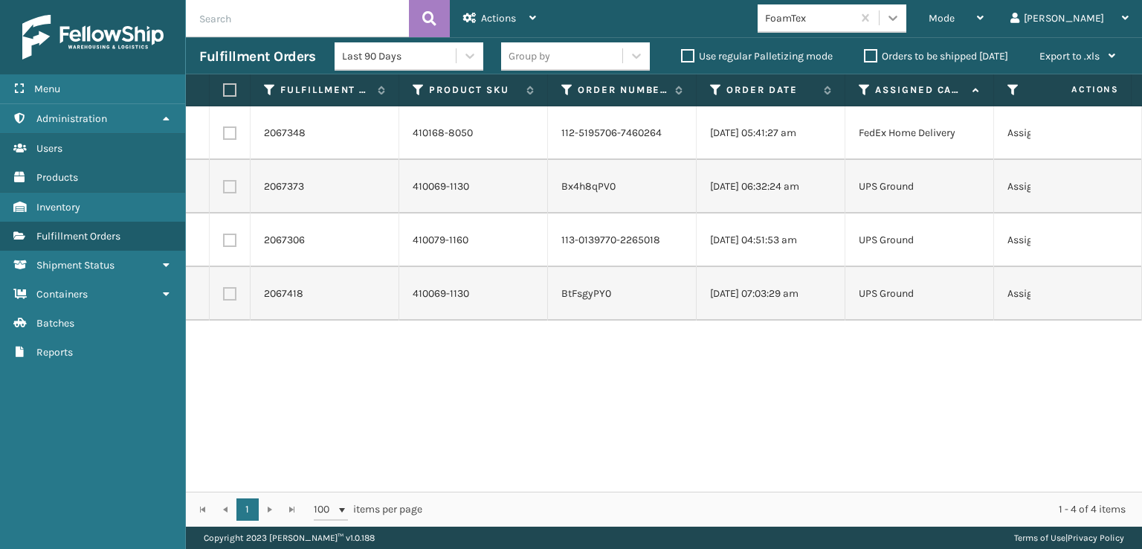
click at [906, 22] on div at bounding box center [892, 17] width 27 height 27
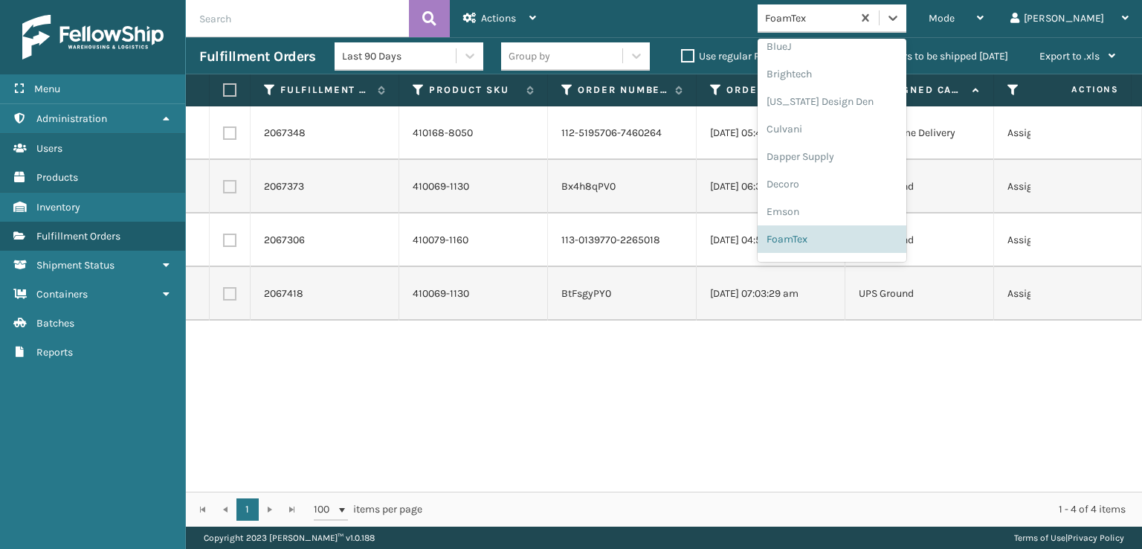
scroll to position [470, 0]
click at [844, 248] on div "[PERSON_NAME] Brands" at bounding box center [831, 246] width 149 height 28
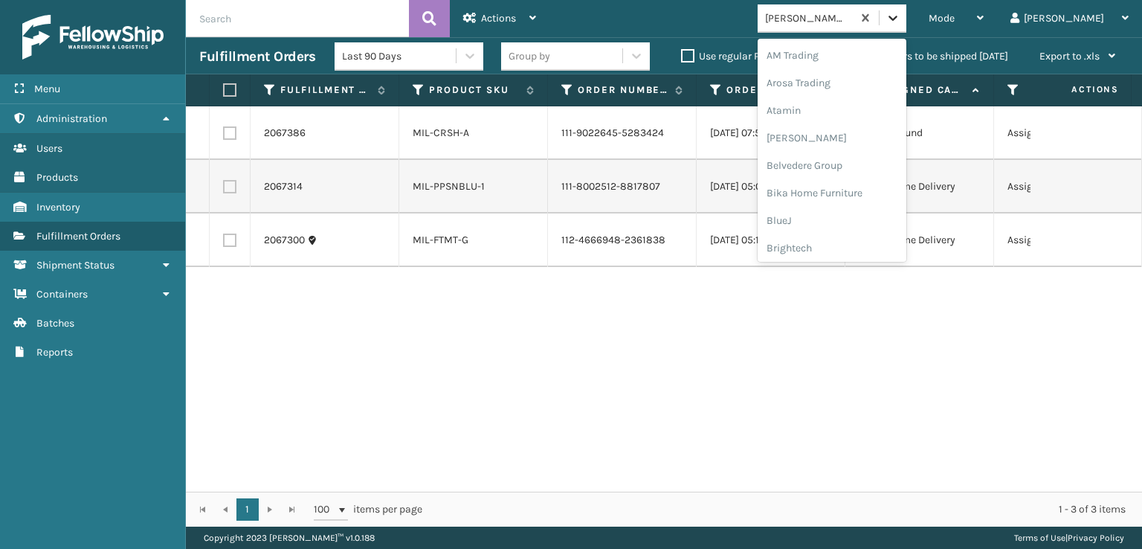
click at [900, 15] on icon at bounding box center [892, 17] width 15 height 15
click at [859, 221] on div "SleepGeekz" at bounding box center [831, 218] width 149 height 28
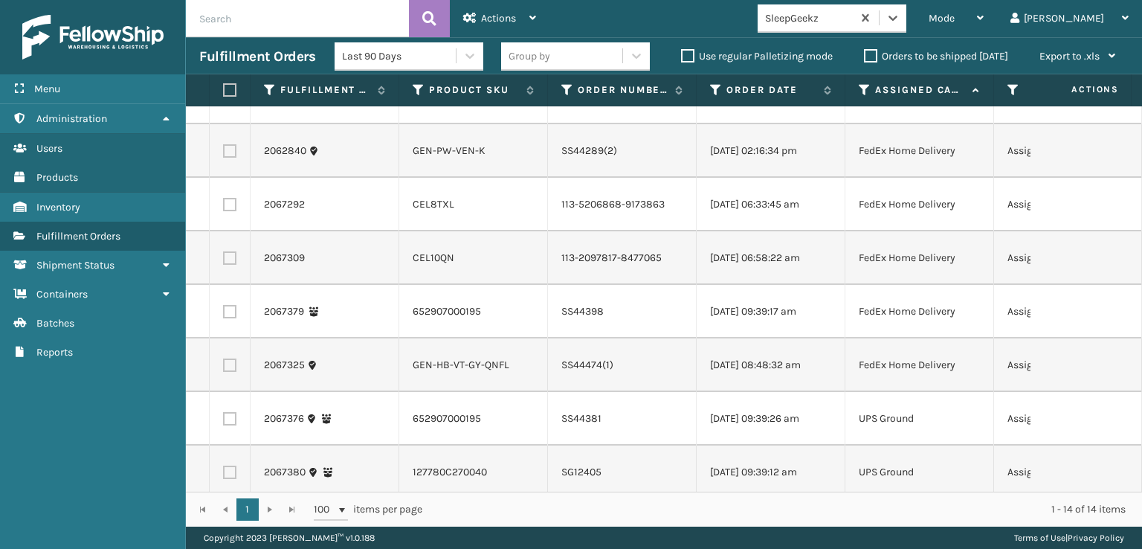
scroll to position [0, 0]
